Goal: Information Seeking & Learning: Learn about a topic

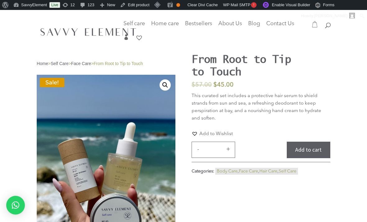
click at [148, 3] on link "Edit product" at bounding box center [135, 5] width 34 height 10
click at [145, 6] on link "Edit product" at bounding box center [135, 5] width 34 height 10
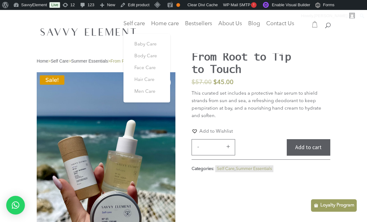
scroll to position [2, 0]
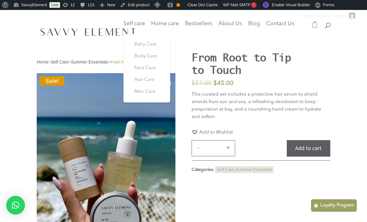
click at [354, 62] on div "Home > Self Care > Summer Essentials > From Root to Tip to Touch Sale! 🔍 From R…" at bounding box center [183, 155] width 367 height 295
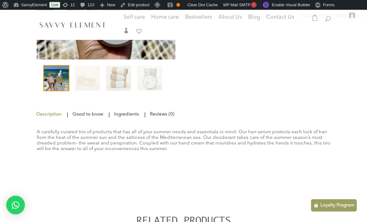
scroll to position [204, 0]
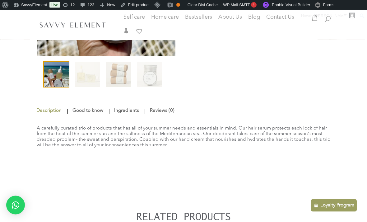
click at [139, 115] on link "Ingredients" at bounding box center [127, 110] width 28 height 11
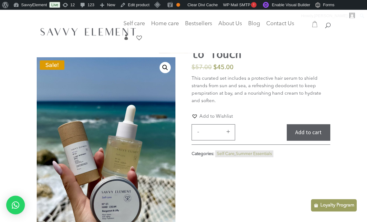
scroll to position [0, 0]
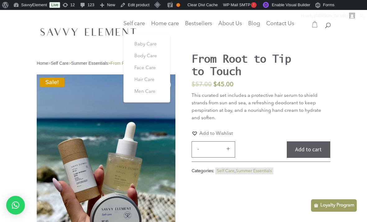
click at [139, 21] on span "Self care" at bounding box center [133, 24] width 21 height 6
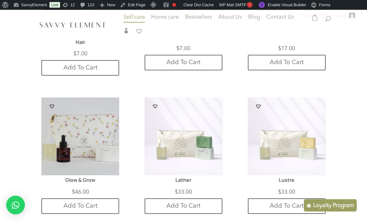
scroll to position [1142, 0]
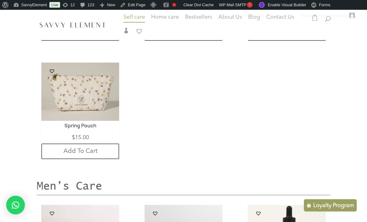
scroll to position [1315, 0]
